Goal: Task Accomplishment & Management: Manage account settings

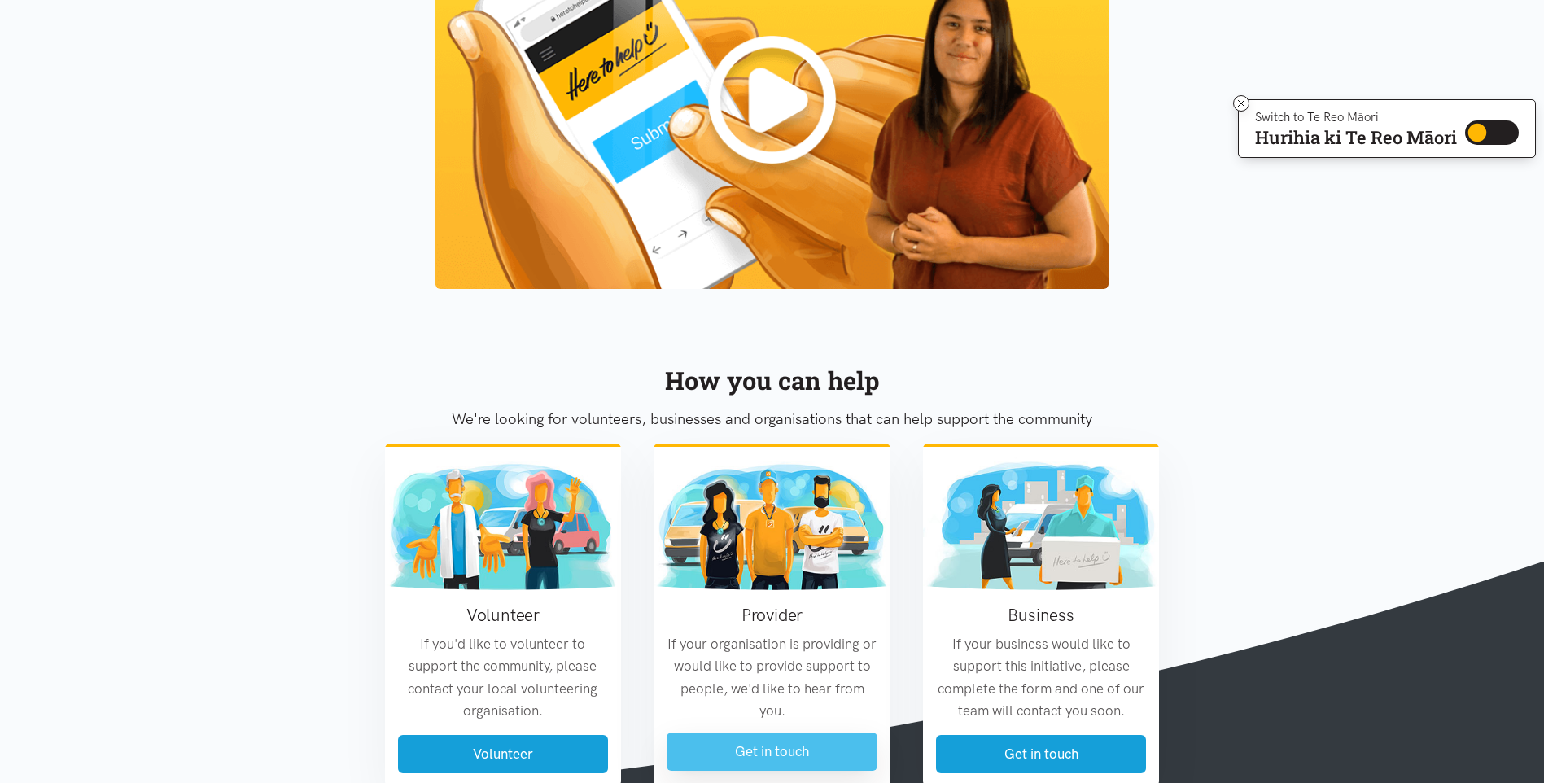
scroll to position [1836, 0]
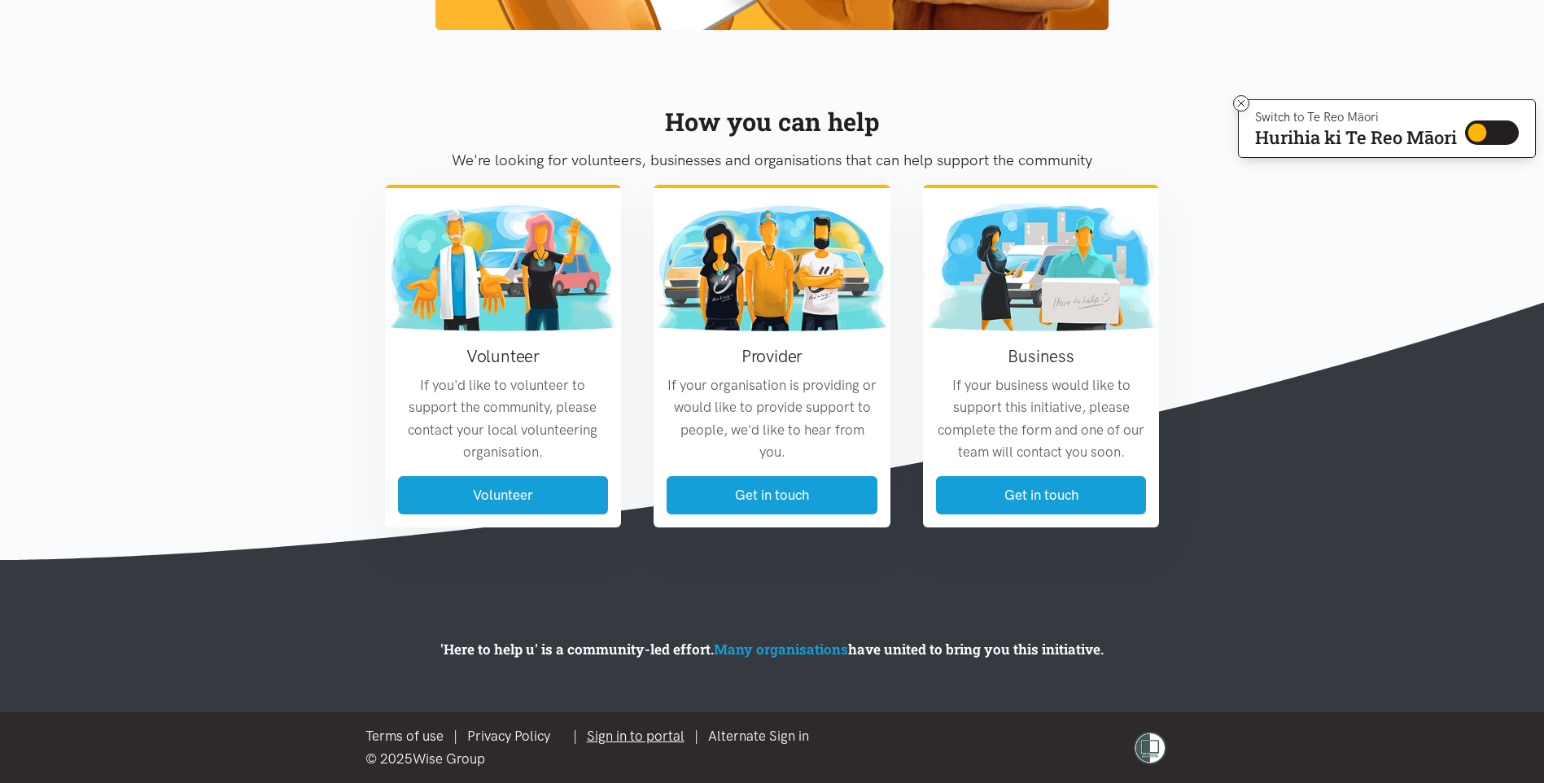
click at [639, 735] on link "Sign in to portal" at bounding box center [636, 736] width 98 height 16
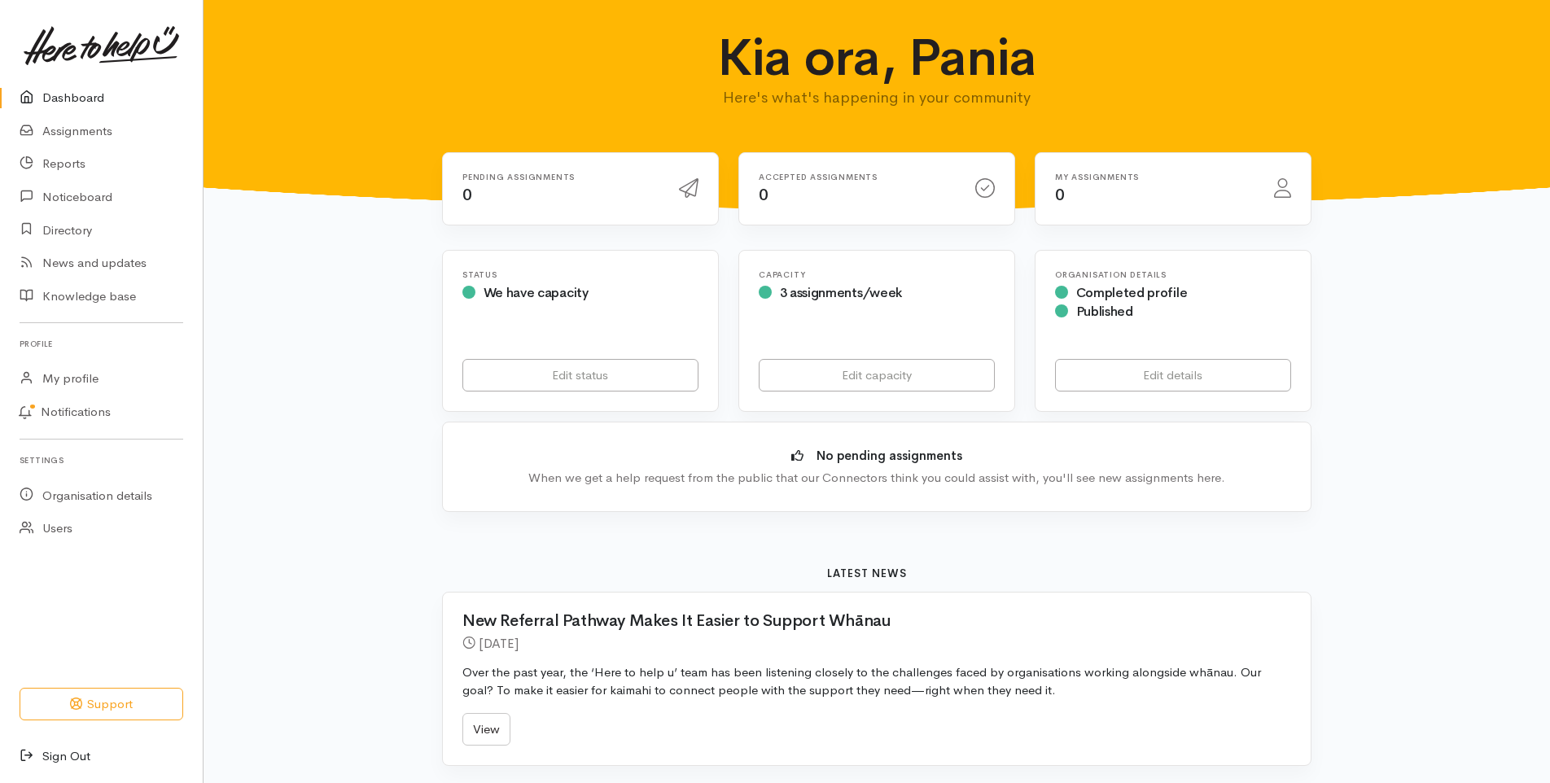
click at [62, 756] on link "Sign Out" at bounding box center [101, 756] width 203 height 33
